Goal: Transaction & Acquisition: Download file/media

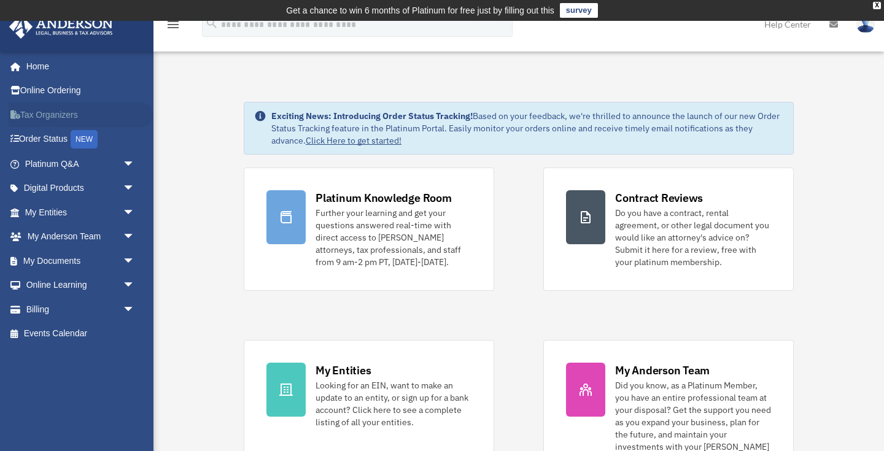
click at [21, 111] on link "Tax Organizers" at bounding box center [81, 115] width 145 height 25
click at [123, 264] on span "arrow_drop_down" at bounding box center [135, 261] width 25 height 25
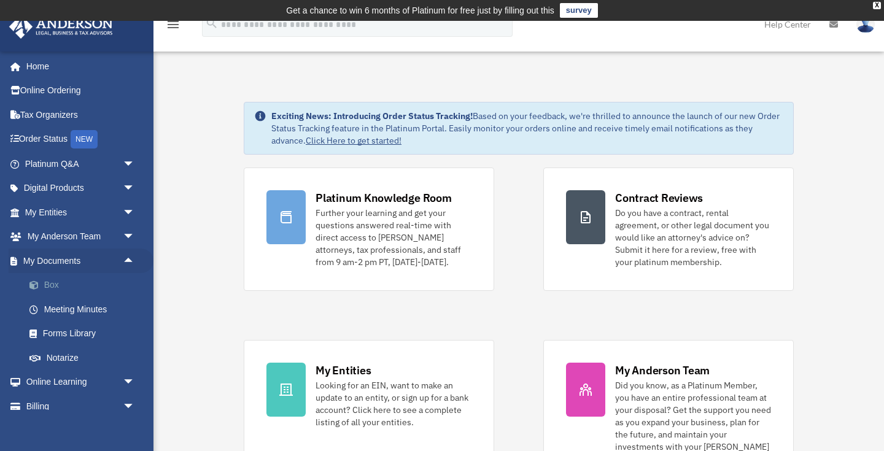
click at [65, 286] on link "Box" at bounding box center [85, 285] width 136 height 25
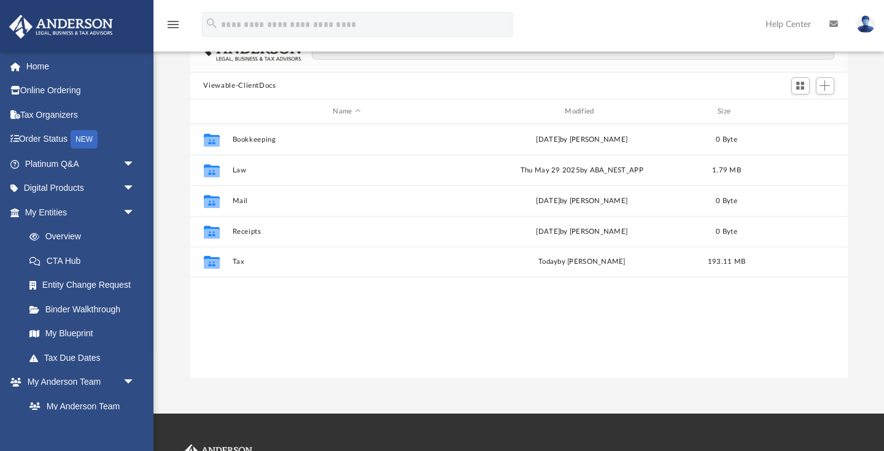
scroll to position [112, 0]
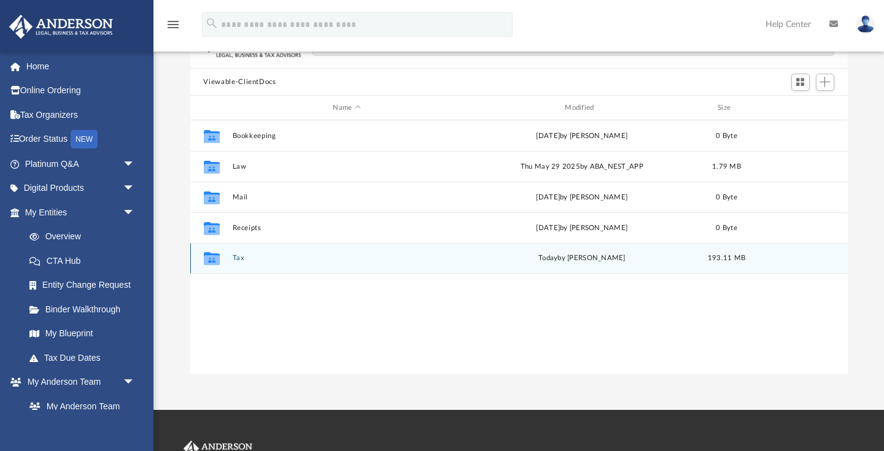
click at [224, 263] on div "Collaborated Folder" at bounding box center [211, 259] width 31 height 20
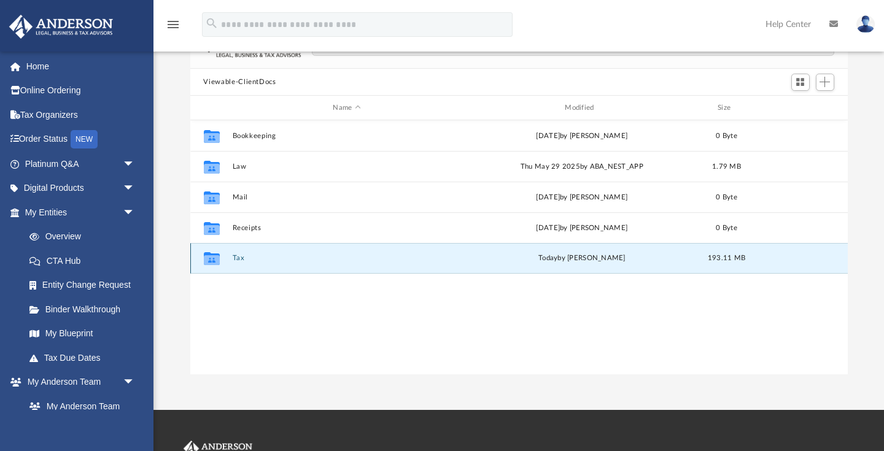
click at [222, 259] on div "Collaborated Folder" at bounding box center [211, 259] width 31 height 20
click at [234, 256] on button "Tax" at bounding box center [347, 259] width 230 height 8
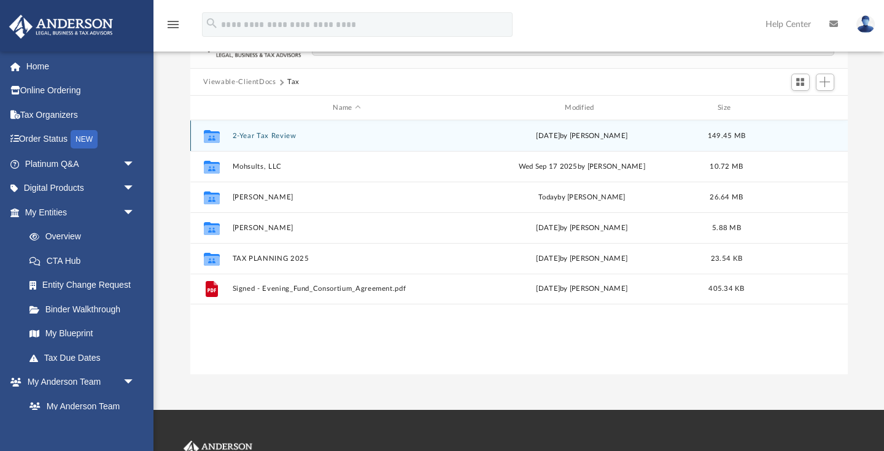
scroll to position [103, 0]
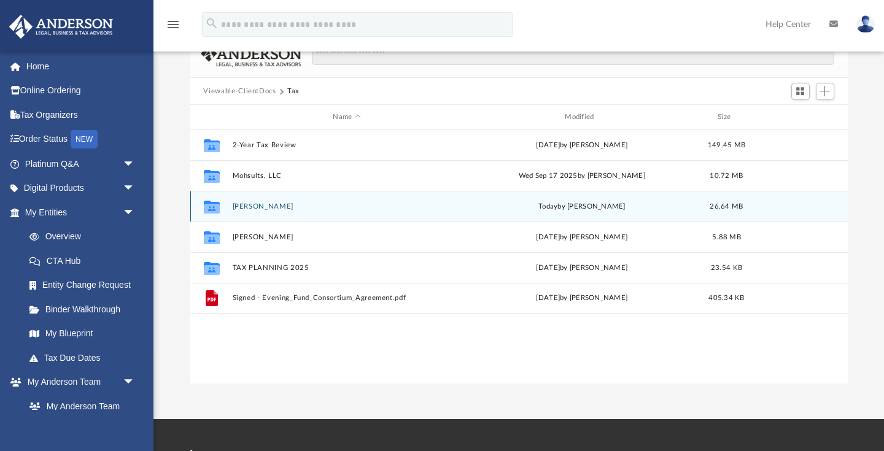
click at [265, 203] on button "[PERSON_NAME]" at bounding box center [347, 207] width 230 height 8
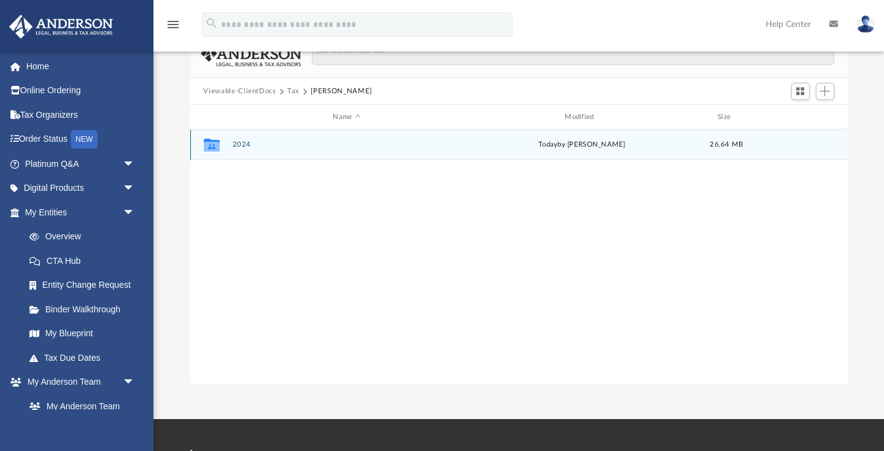
click at [246, 139] on div "Collaborated Folder 2024 [DATE] by [PERSON_NAME] 26.64 MB" at bounding box center [519, 145] width 658 height 31
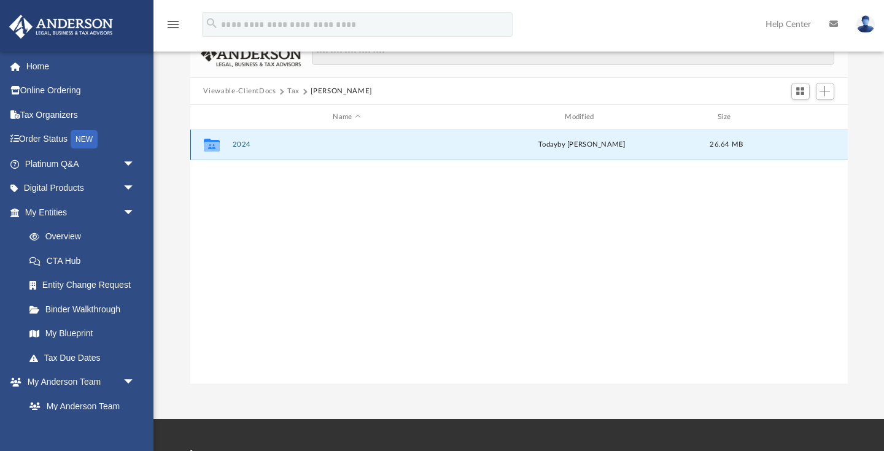
click at [239, 147] on button "2024" at bounding box center [347, 145] width 230 height 8
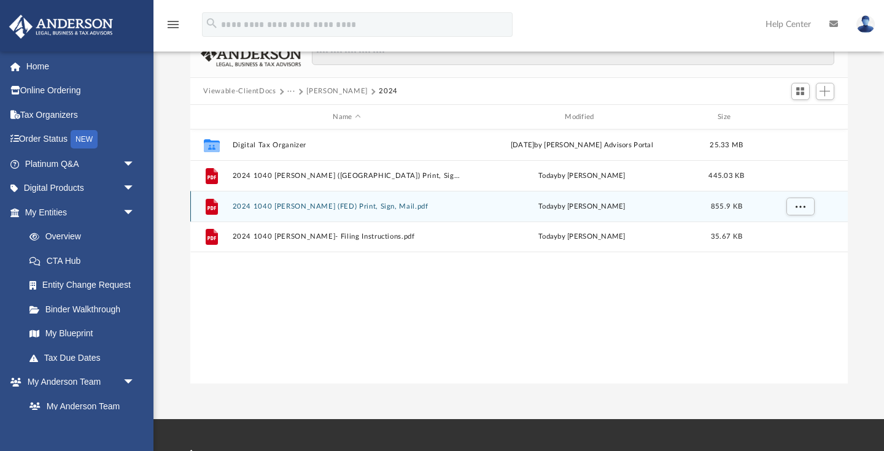
click at [263, 204] on button "2024 1040 Momoh, David Aiyegbeni (FED) Print, Sign, Mail.pdf" at bounding box center [347, 207] width 230 height 8
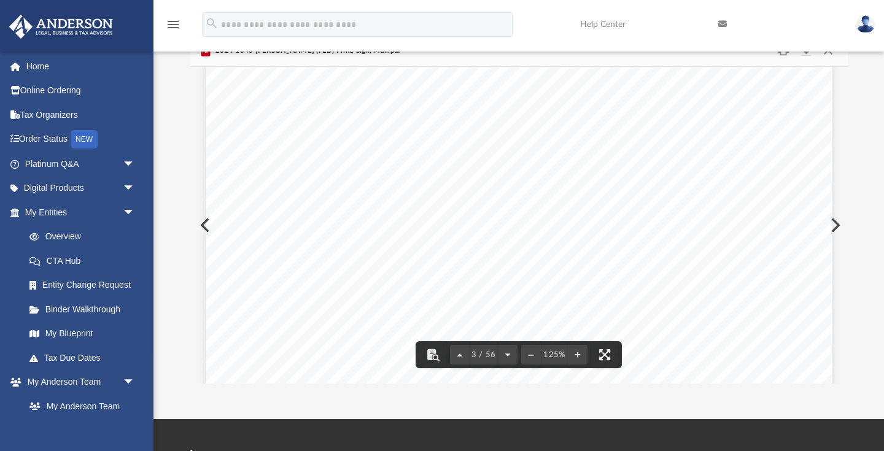
scroll to position [1417, 0]
click at [811, 53] on button "Download" at bounding box center [807, 50] width 22 height 19
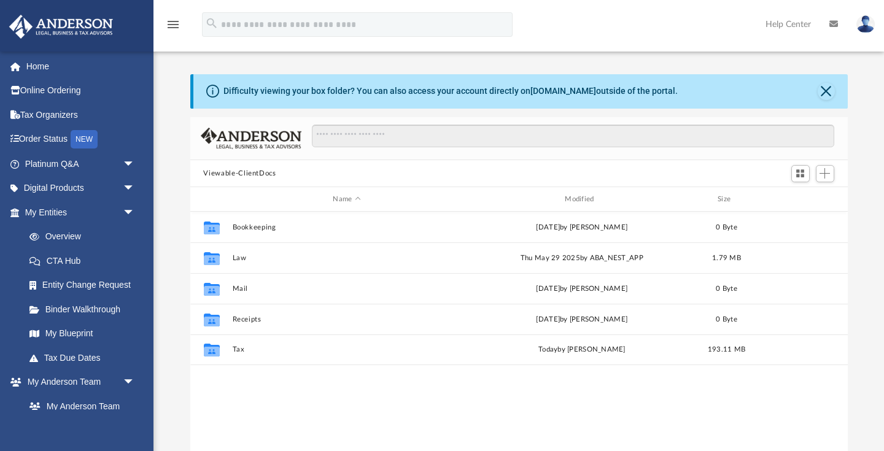
scroll to position [1, 1]
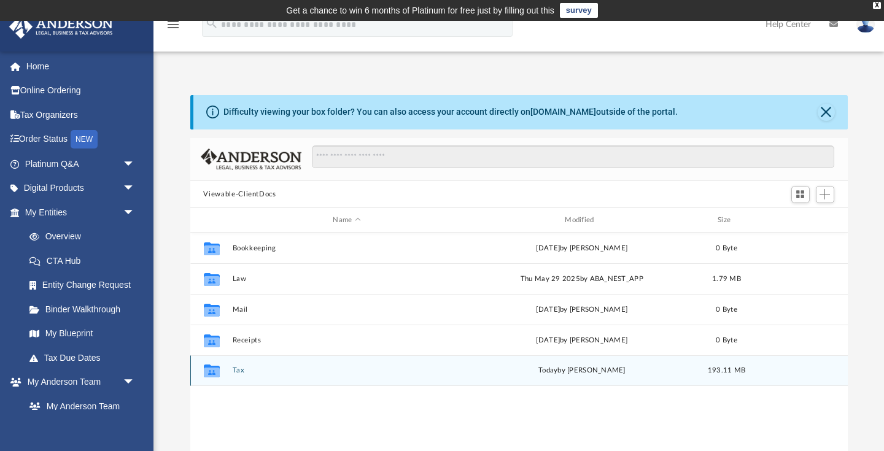
click at [236, 373] on button "Tax" at bounding box center [347, 371] width 230 height 8
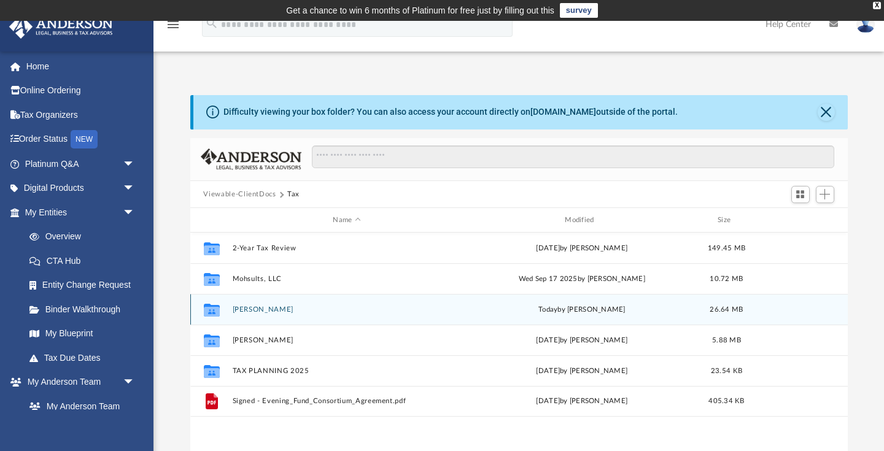
click at [254, 302] on div "Collaborated [PERSON_NAME] [DATE] by [PERSON_NAME] 26.64 MB" at bounding box center [519, 309] width 658 height 31
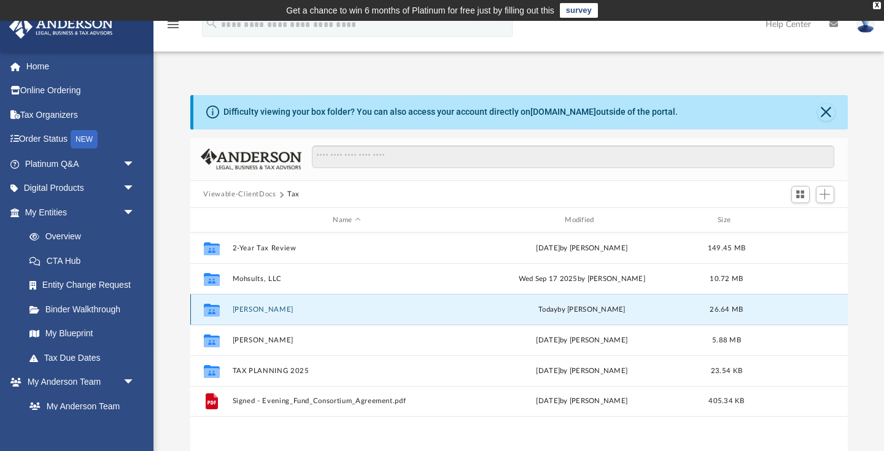
click at [254, 306] on button "[PERSON_NAME]" at bounding box center [347, 310] width 230 height 8
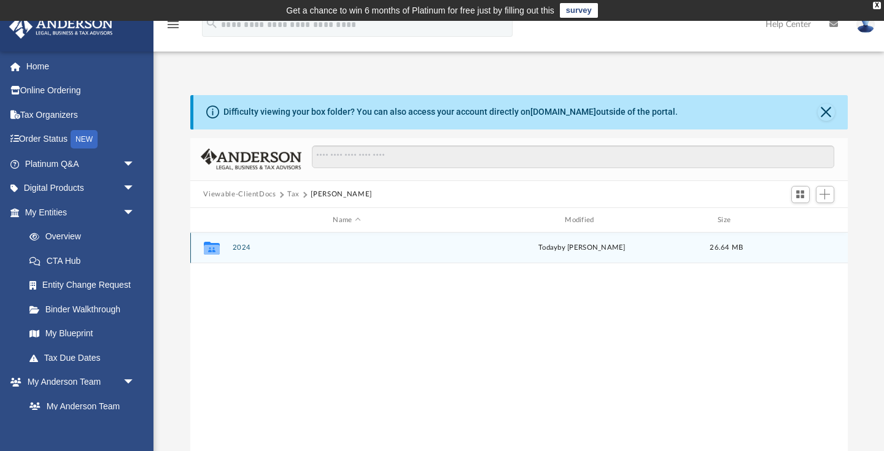
click at [244, 236] on div "Collaborated Folder 2024 [DATE] by [PERSON_NAME] 26.64 MB" at bounding box center [519, 248] width 658 height 31
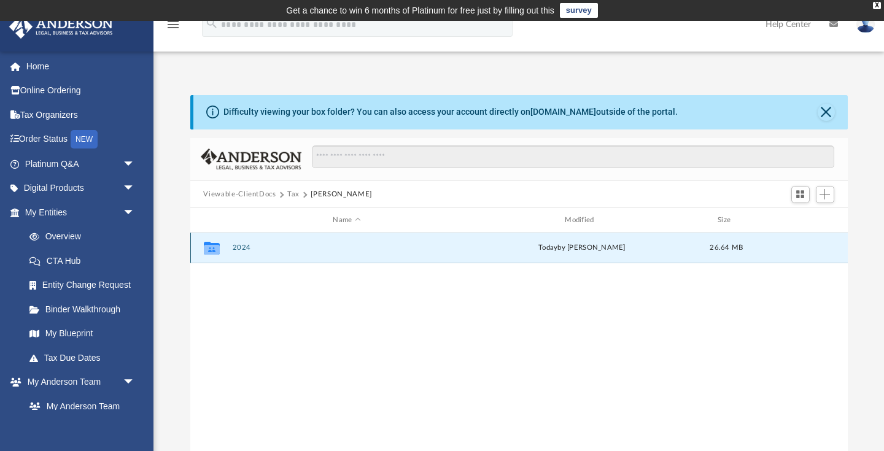
click at [243, 249] on button "2024" at bounding box center [347, 248] width 230 height 8
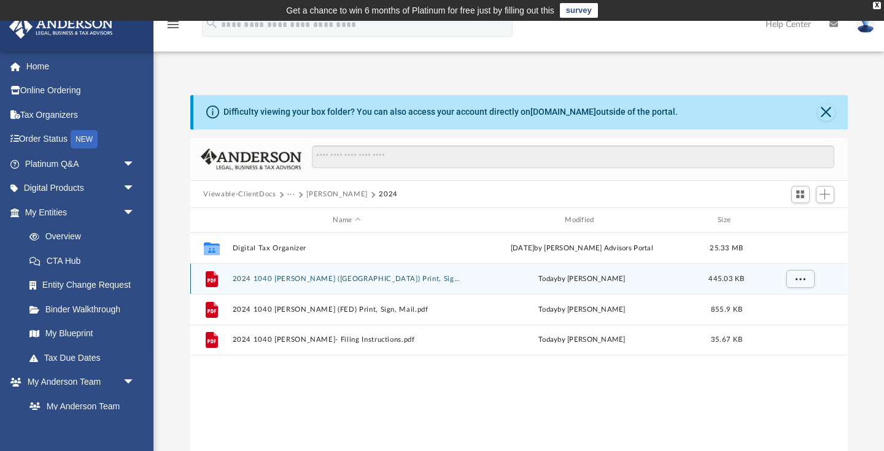
click at [286, 279] on button "2024 1040 [PERSON_NAME] ([GEOGRAPHIC_DATA]) Print, Sign, Mail.pdf" at bounding box center [347, 279] width 230 height 8
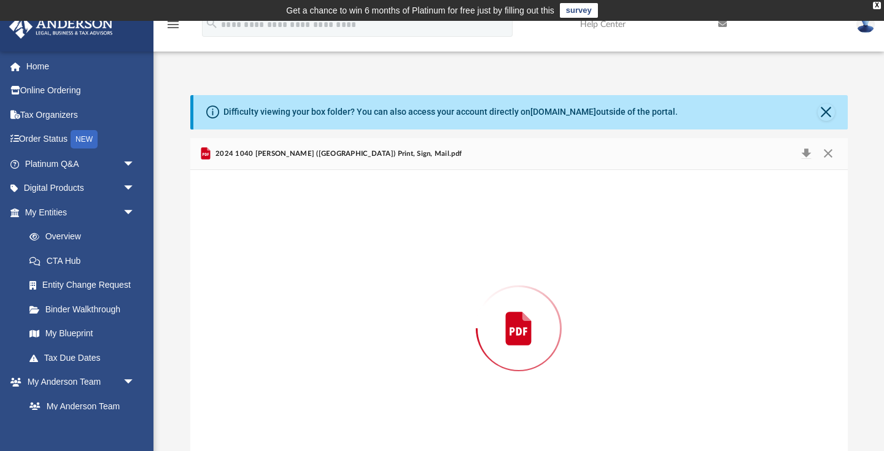
scroll to position [36, 0]
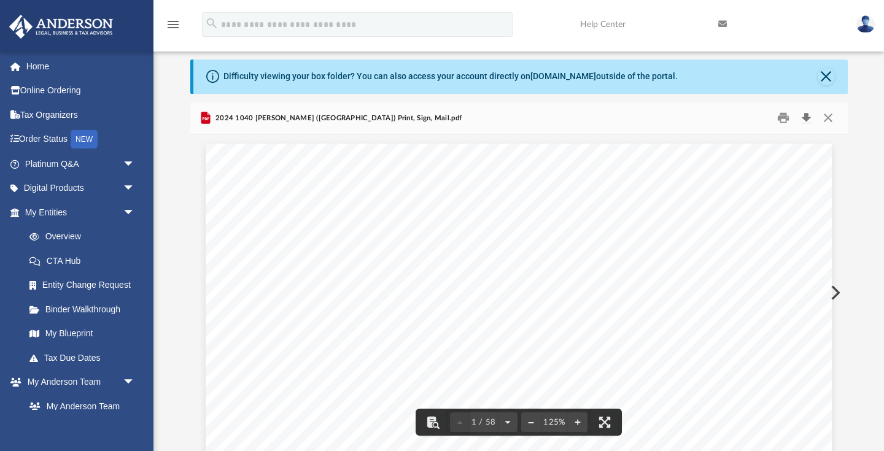
click at [805, 125] on button "Download" at bounding box center [807, 118] width 22 height 19
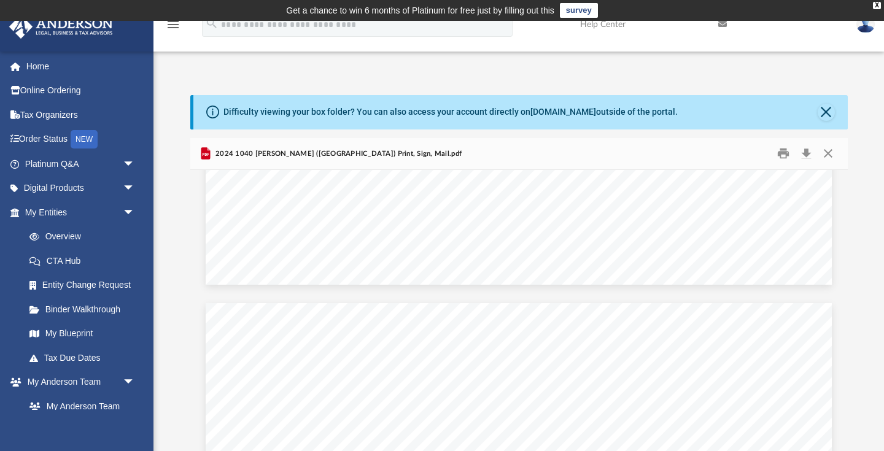
scroll to position [0, 0]
click at [829, 154] on button "Close" at bounding box center [829, 153] width 22 height 19
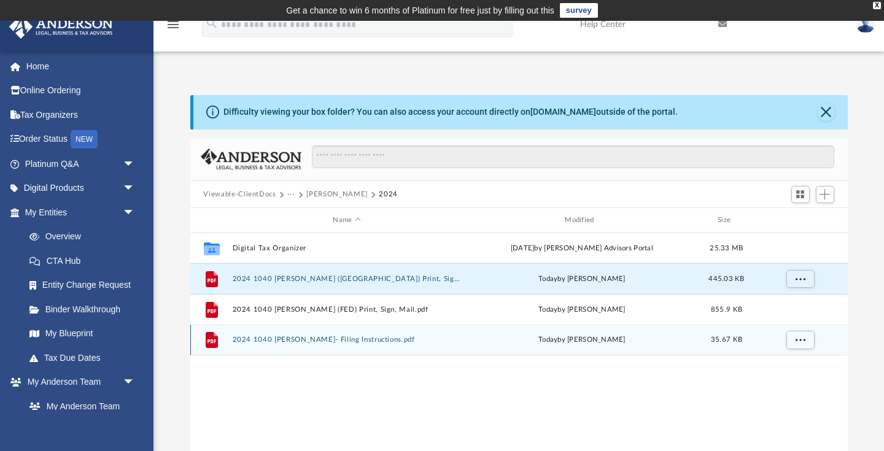
click at [373, 334] on div "File 2024 1040 Momoh, David Aiyegbeni- Filing Instructions.pdf today by Alex Pr…" at bounding box center [519, 340] width 658 height 31
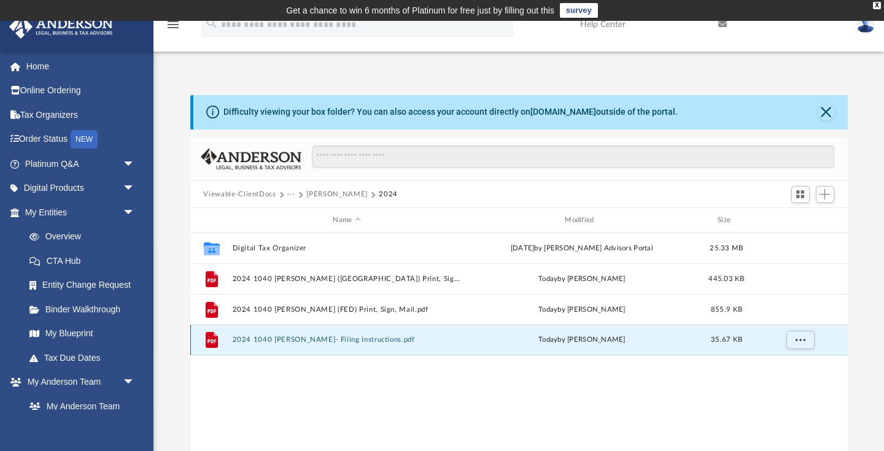
click at [372, 341] on button "2024 1040 Momoh, David Aiyegbeni- Filing Instructions.pdf" at bounding box center [347, 341] width 230 height 8
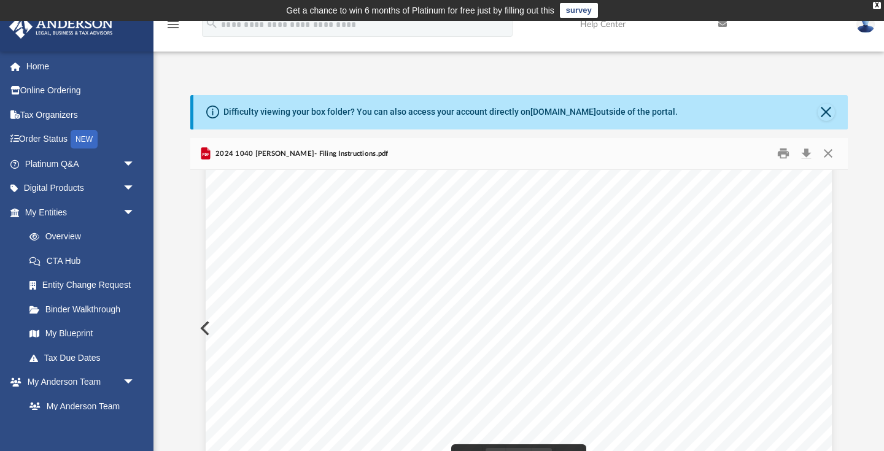
scroll to position [32, 0]
